Goal: Information Seeking & Learning: Learn about a topic

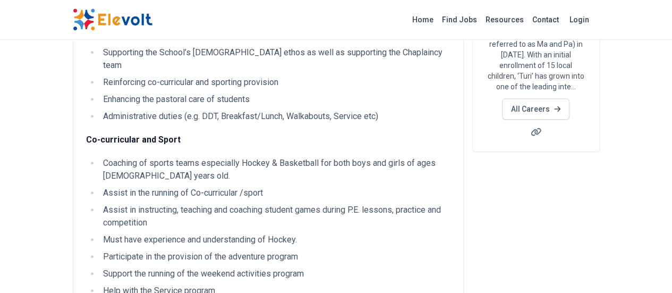
scroll to position [213, 0]
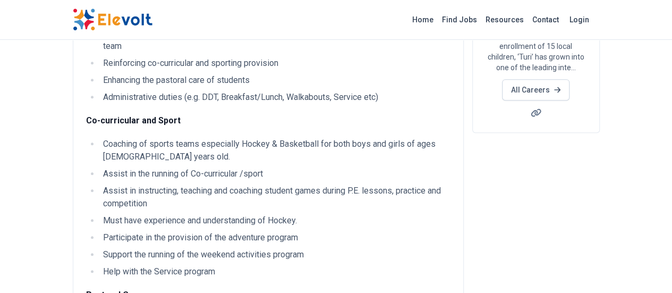
click at [100, 138] on li "Coaching of sports teams especially Hockey & Basketball for both boys and girls…" at bounding box center [275, 151] width 351 height 26
drag, startPoint x: 44, startPoint y: 124, endPoint x: 77, endPoint y: 121, distance: 33.2
click at [100, 138] on li "Coaching of sports teams especially Hockey & Basketball for both boys and girls…" at bounding box center [275, 151] width 351 height 26
drag, startPoint x: 40, startPoint y: 120, endPoint x: 137, endPoint y: 121, distance: 96.8
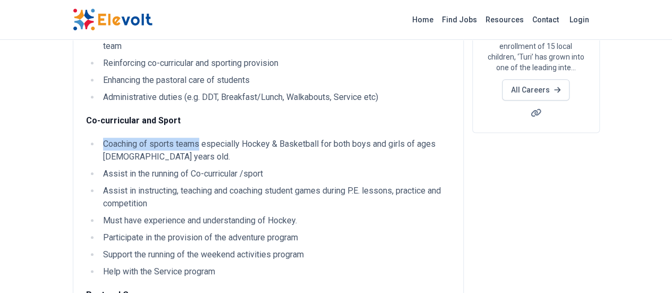
click at [137, 138] on li "Coaching of sports teams especially Hockey & Basketball for both boys and girls…" at bounding box center [275, 151] width 351 height 26
copy li "Coaching of sports teams"
drag, startPoint x: 39, startPoint y: 134, endPoint x: 203, endPoint y: 134, distance: 163.7
click at [203, 167] on li "Assist in the running of Co-curricular /sport" at bounding box center [275, 173] width 351 height 13
copy li "Assist in the running of Co-curricular /sport"
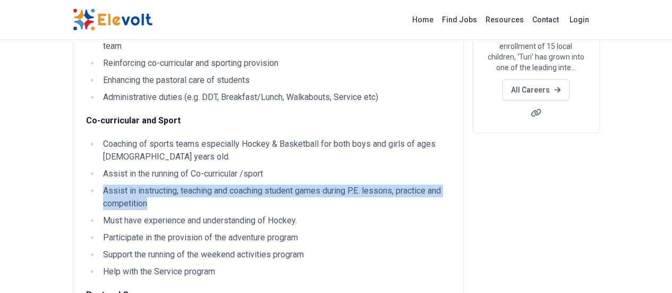
drag, startPoint x: 40, startPoint y: 153, endPoint x: 431, endPoint y: 153, distance: 390.2
click at [431, 184] on li "Assist in instructing, teaching and coaching student games during P.E. lessons,…" at bounding box center [275, 197] width 351 height 26
copy li "Assist in instructing, teaching and coaching student games during P.E. lessons,…"
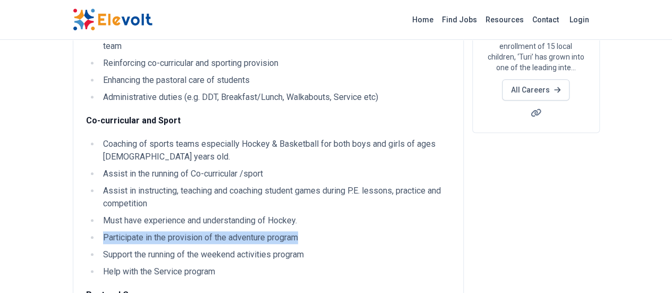
drag, startPoint x: 39, startPoint y: 186, endPoint x: 237, endPoint y: 180, distance: 198.4
click at [237, 231] on li "Participate in the provision of the adventure program" at bounding box center [275, 237] width 351 height 13
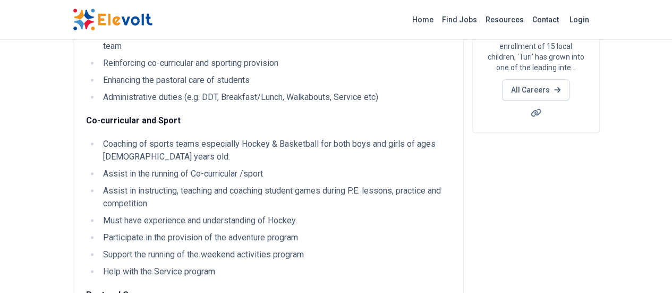
drag, startPoint x: 241, startPoint y: 172, endPoint x: 367, endPoint y: 249, distance: 147.5
click at [274, 190] on ul "Coaching of sports teams especially Hockey & Basketball for both boys and girls…" at bounding box center [268, 208] width 365 height 140
drag, startPoint x: 40, startPoint y: 203, endPoint x: 245, endPoint y: 203, distance: 204.1
click at [245, 248] on li "Support the running of the weekend activities program" at bounding box center [275, 254] width 351 height 13
copy li "Support the running of the weekend activities program"
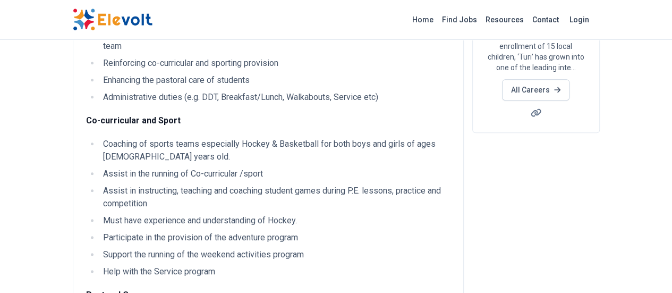
click at [241, 248] on li "Support the running of the weekend activities program" at bounding box center [275, 254] width 351 height 13
drag, startPoint x: 38, startPoint y: 201, endPoint x: 246, endPoint y: 196, distance: 207.4
click at [246, 196] on ul "Coaching of sports teams especially Hockey & Basketball for both boys and girls…" at bounding box center [268, 208] width 365 height 140
copy li "Support the running of the weekend activities program"
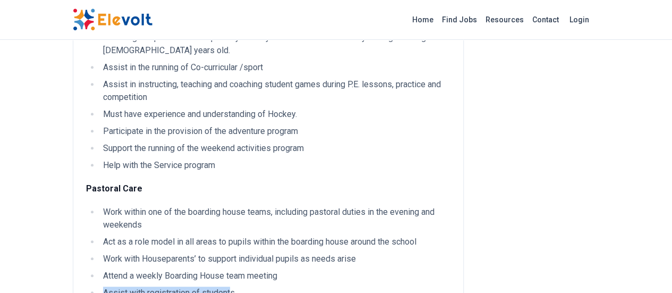
drag, startPoint x: 165, startPoint y: 233, endPoint x: 39, endPoint y: 225, distance: 125.7
click at [100, 287] on li "Assist with registration of students" at bounding box center [275, 293] width 351 height 13
copy li "Assist with registration of student"
drag, startPoint x: 40, startPoint y: 243, endPoint x: 337, endPoint y: 246, distance: 297.2
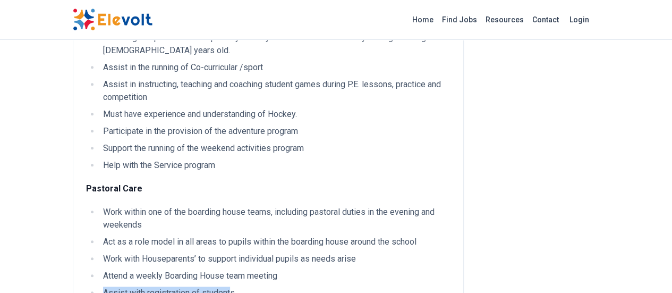
copy li "To support the Houseparent with the admin tasks that are needed for boarding"
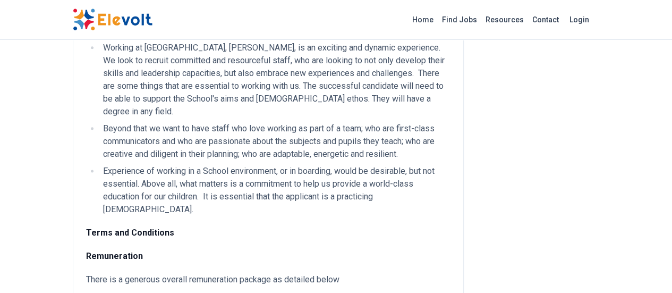
scroll to position [638, 0]
